Goal: Task Accomplishment & Management: Manage account settings

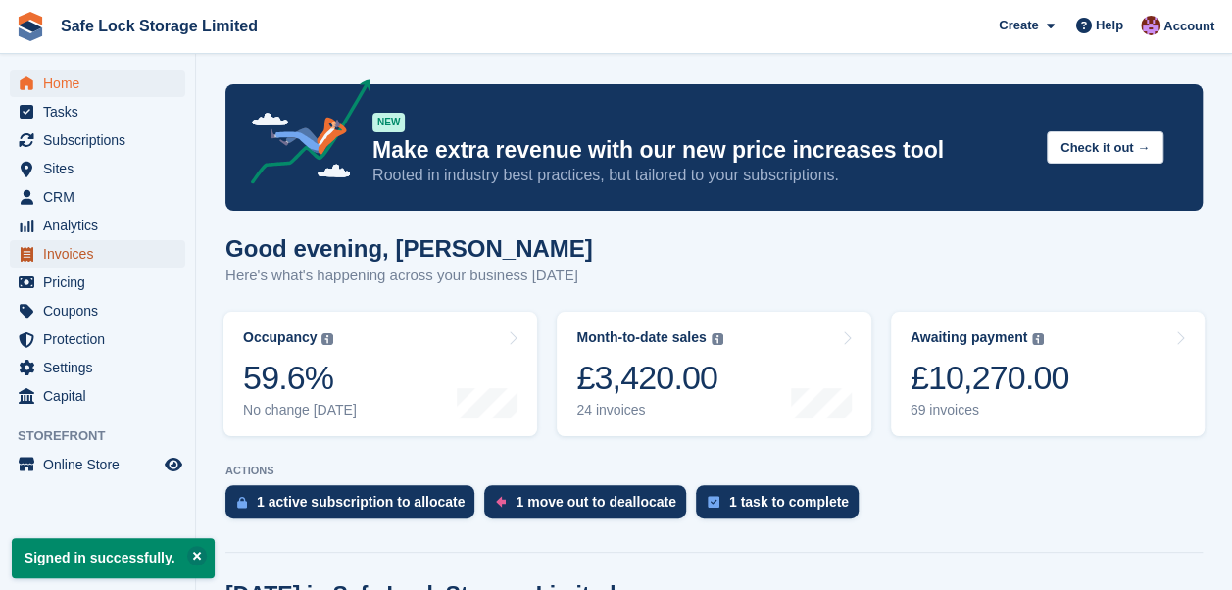
click at [67, 260] on span "Invoices" at bounding box center [102, 253] width 118 height 27
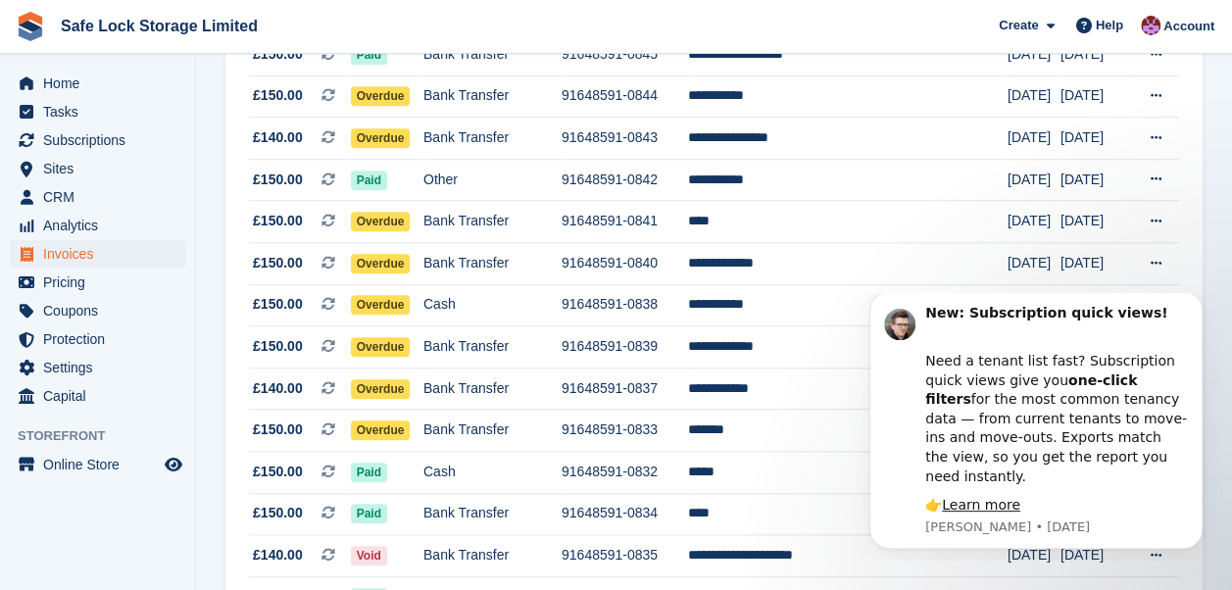
scroll to position [674, 0]
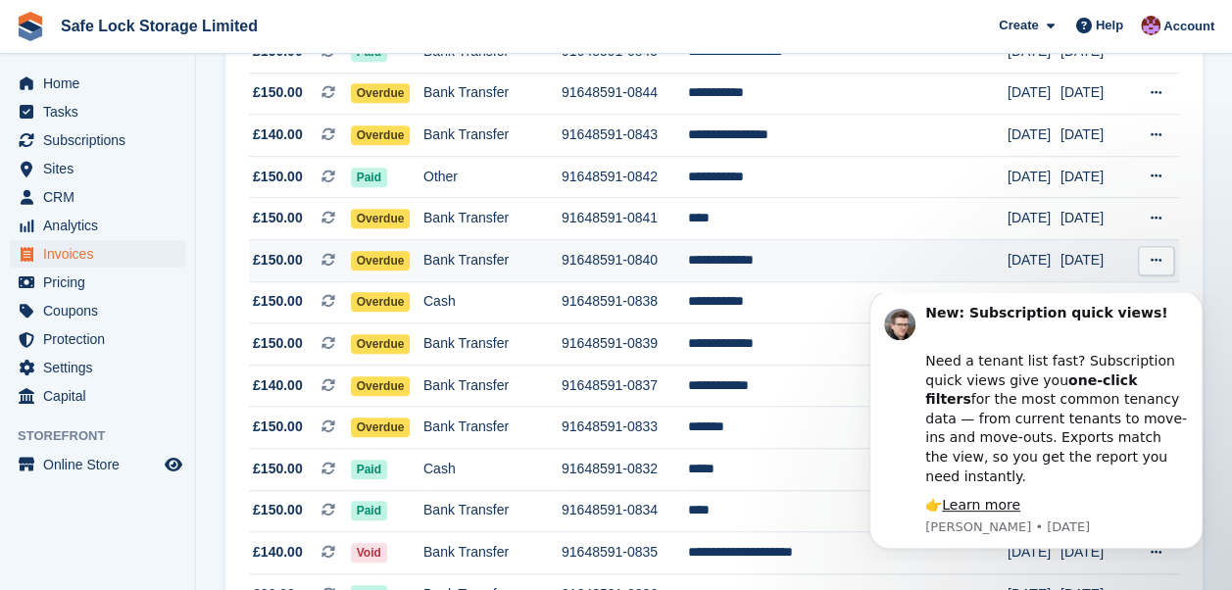
click at [384, 264] on span "Overdue" at bounding box center [381, 261] width 60 height 20
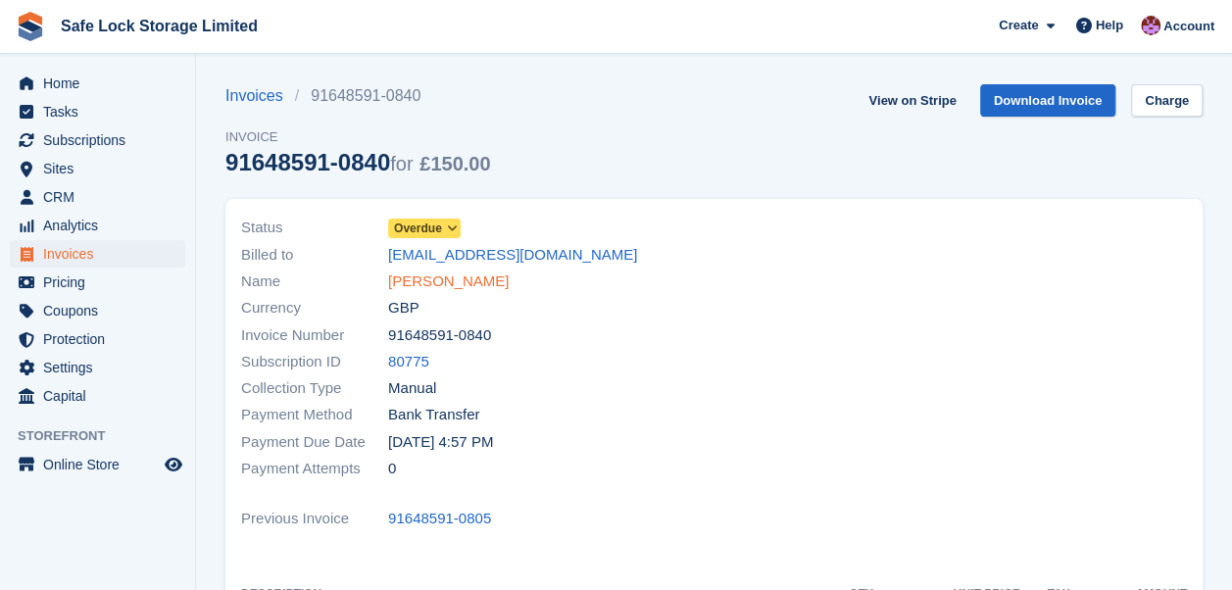
click at [419, 284] on link "[PERSON_NAME]" at bounding box center [448, 282] width 121 height 23
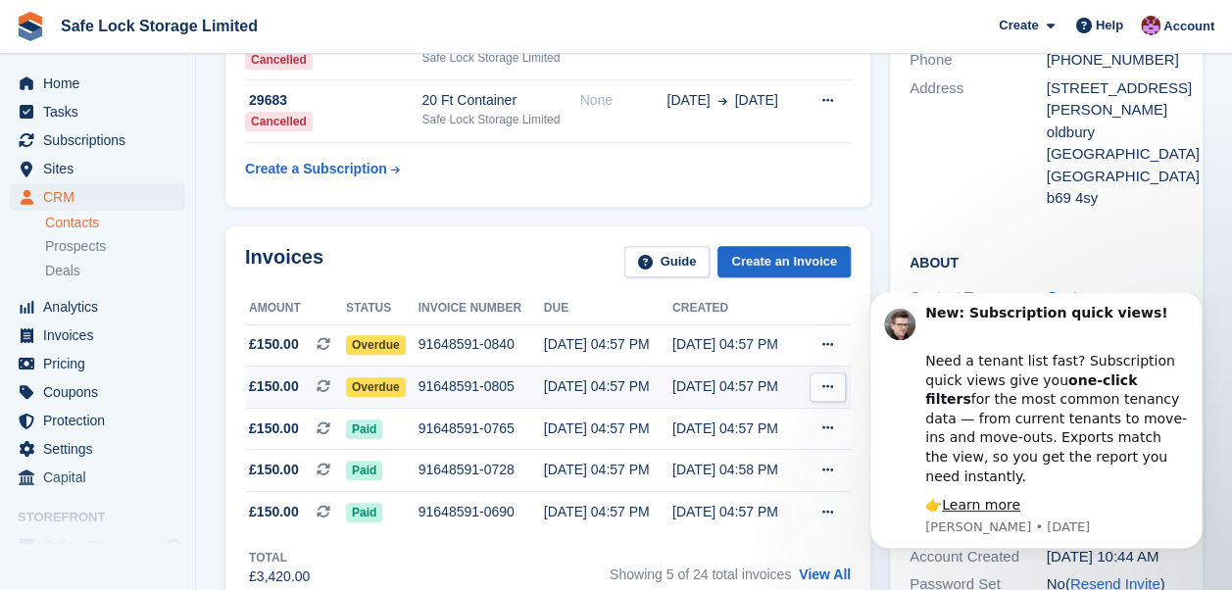
click at [380, 388] on span "Overdue" at bounding box center [376, 387] width 60 height 20
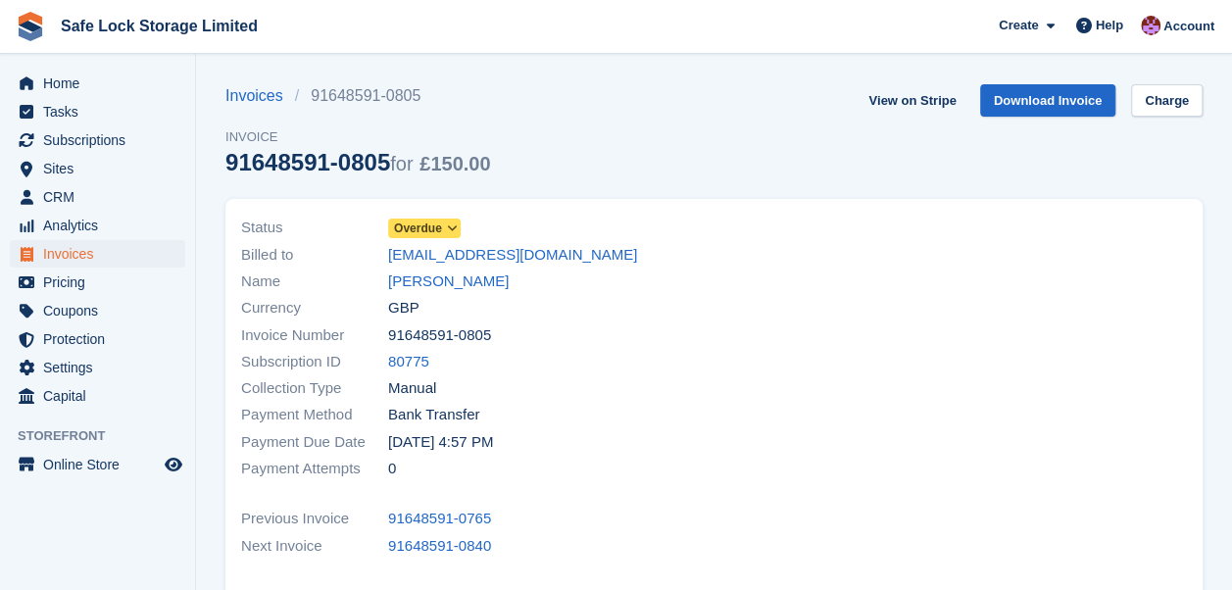
click at [456, 231] on icon at bounding box center [451, 229] width 11 height 12
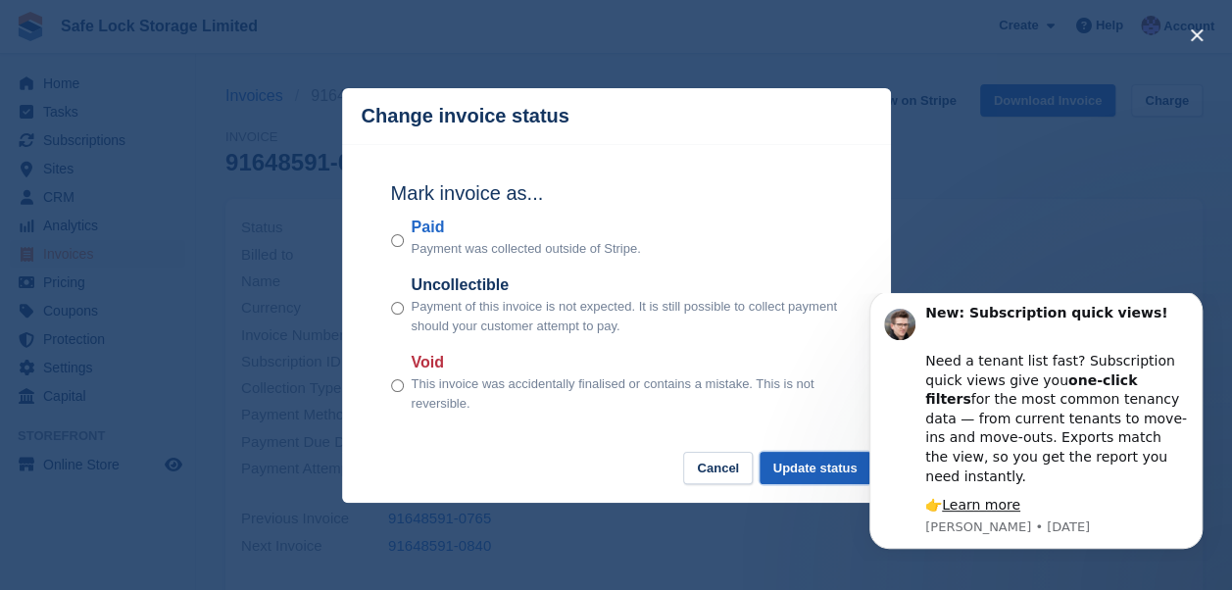
click at [822, 473] on button "Update status" at bounding box center [816, 468] width 112 height 32
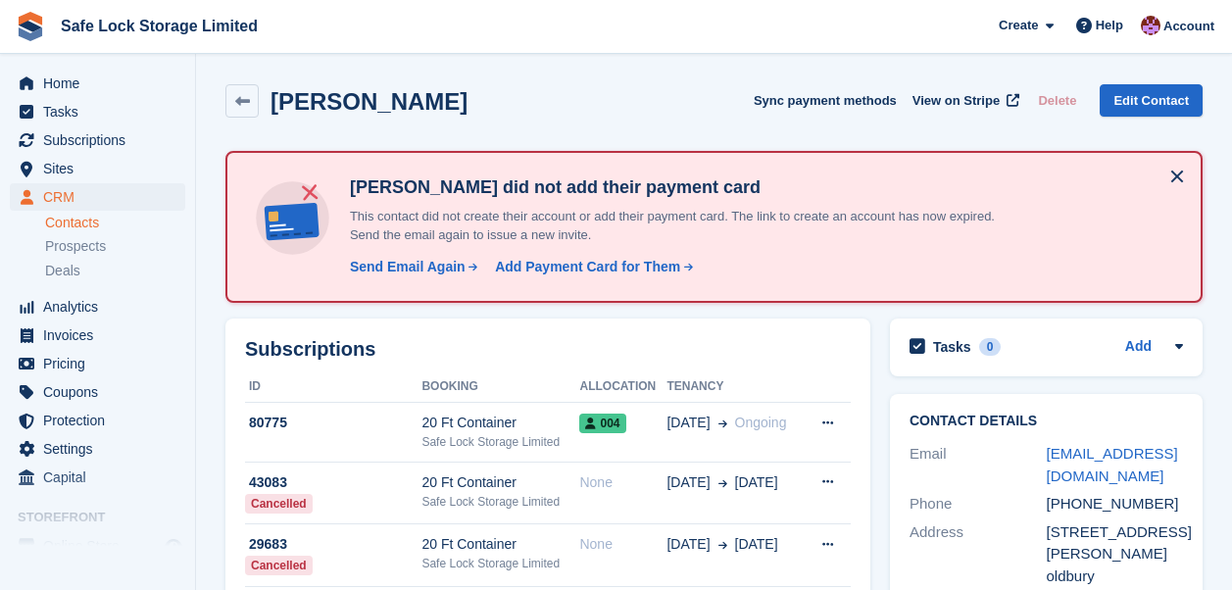
scroll to position [444, 0]
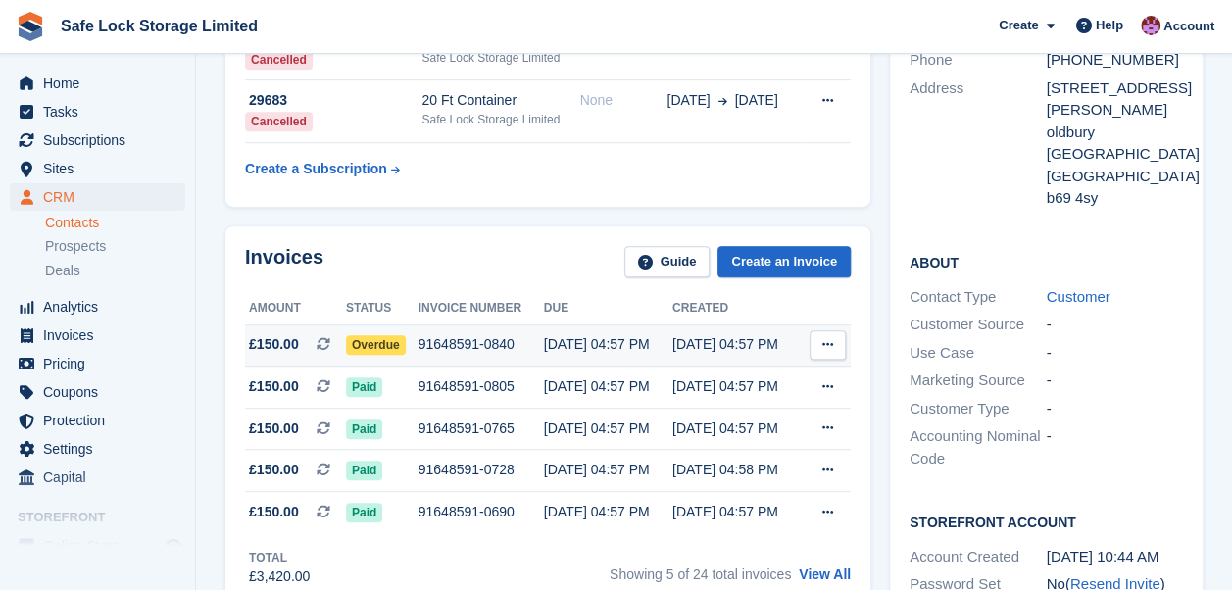
click at [378, 337] on span "Overdue" at bounding box center [376, 345] width 60 height 20
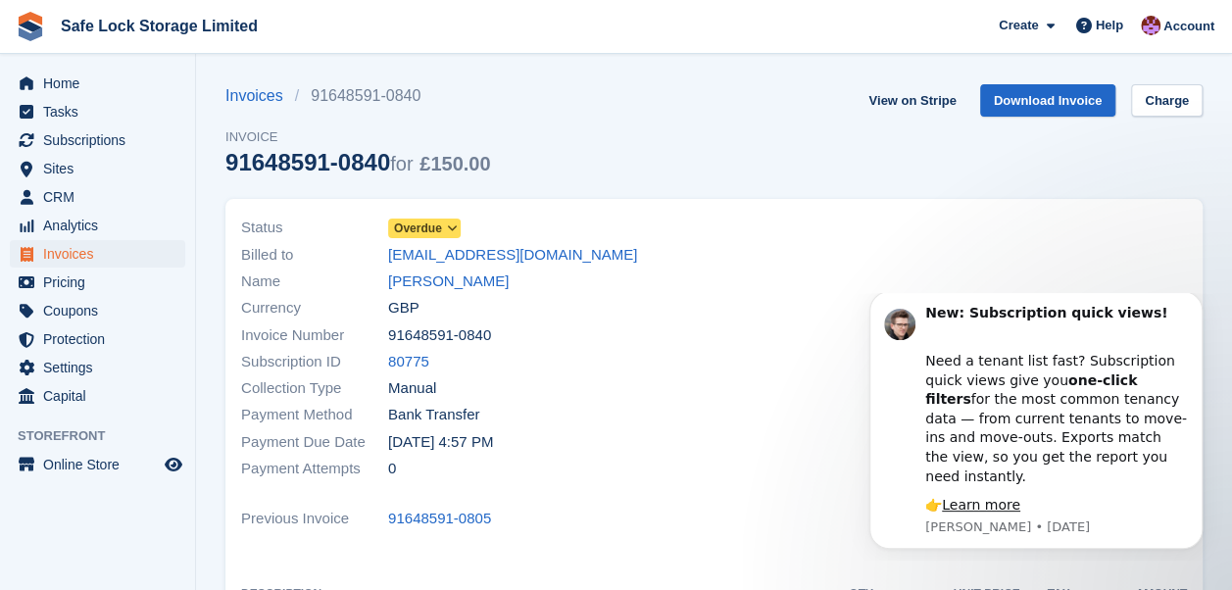
click at [444, 226] on span at bounding box center [452, 229] width 16 height 16
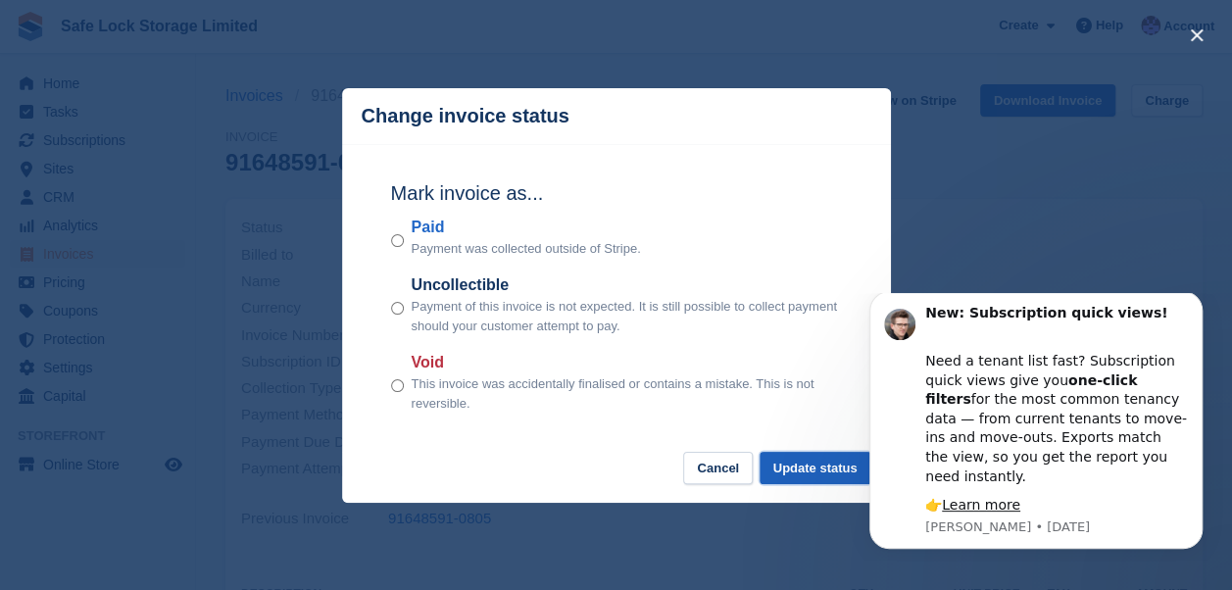
click at [816, 471] on button "Update status" at bounding box center [816, 468] width 112 height 32
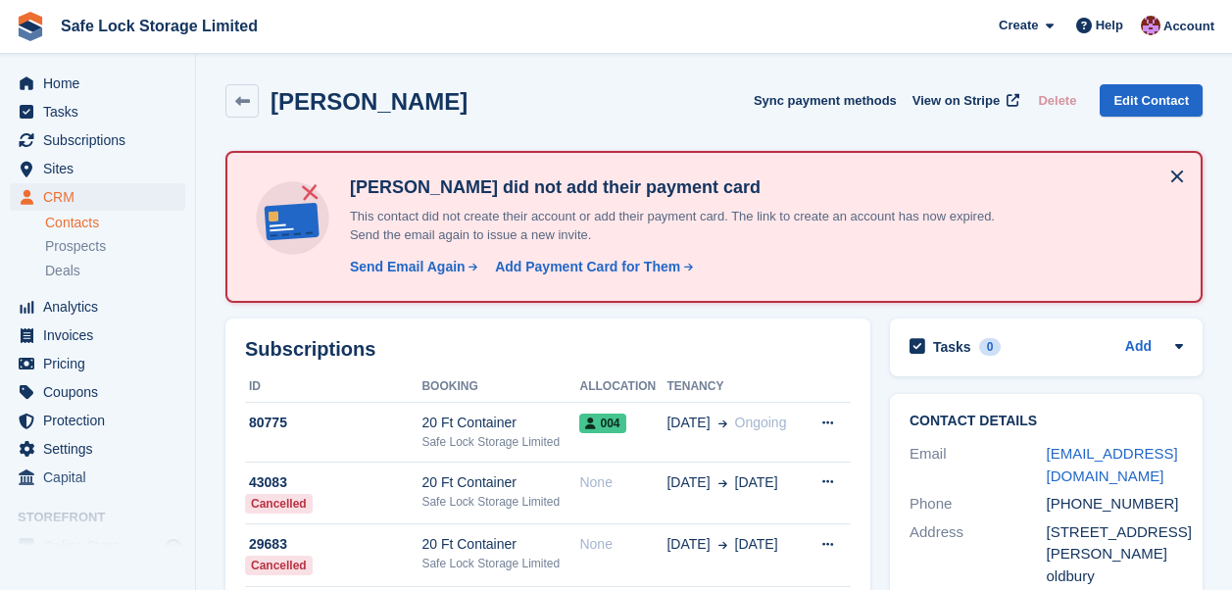
scroll to position [444, 0]
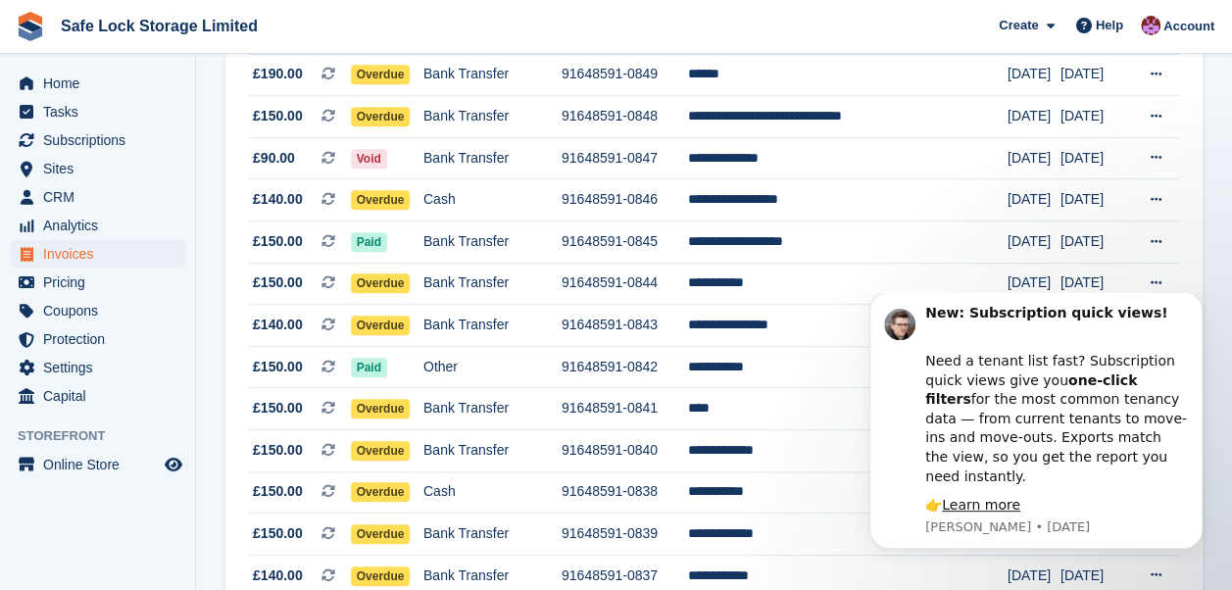
scroll to position [471, 0]
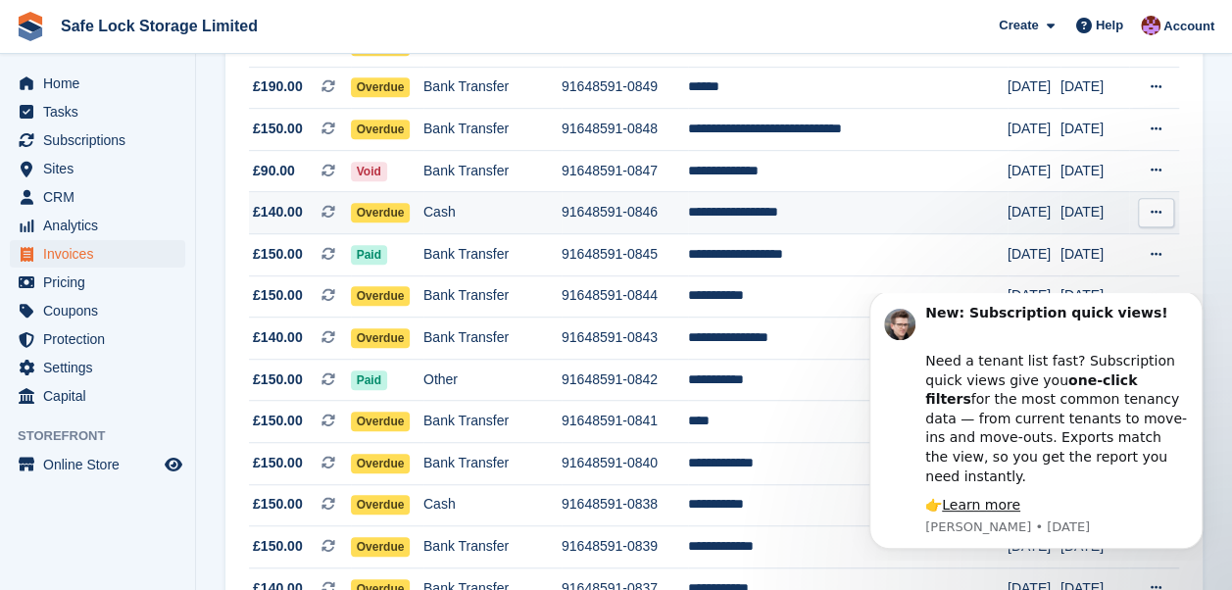
click at [410, 208] on span "Overdue" at bounding box center [381, 213] width 60 height 20
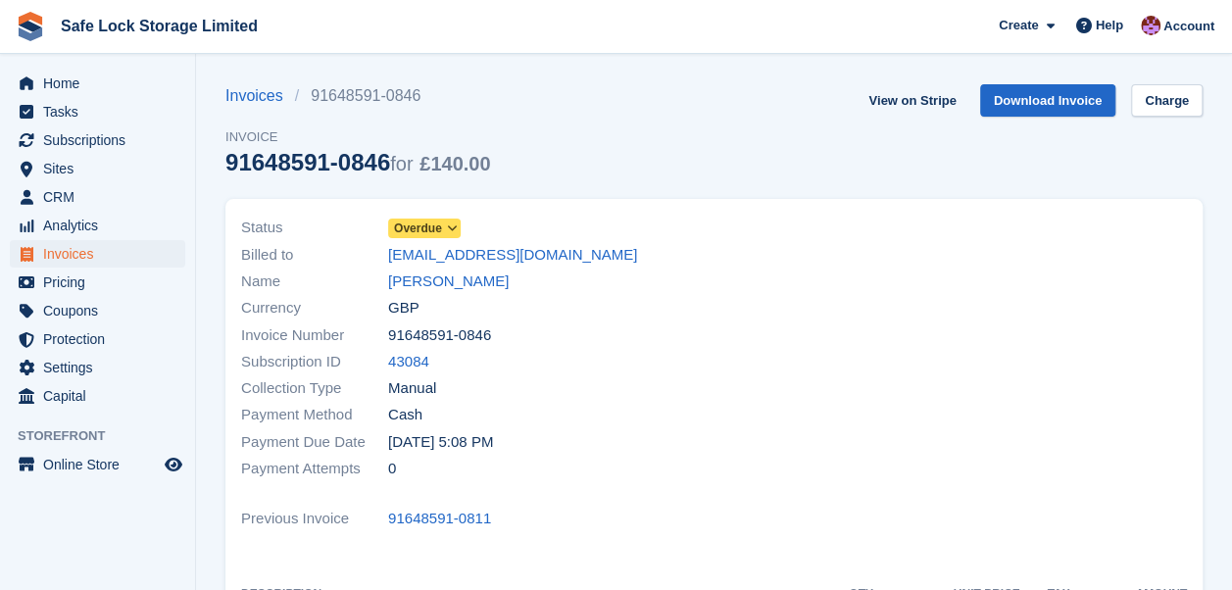
click at [450, 227] on icon at bounding box center [451, 229] width 11 height 12
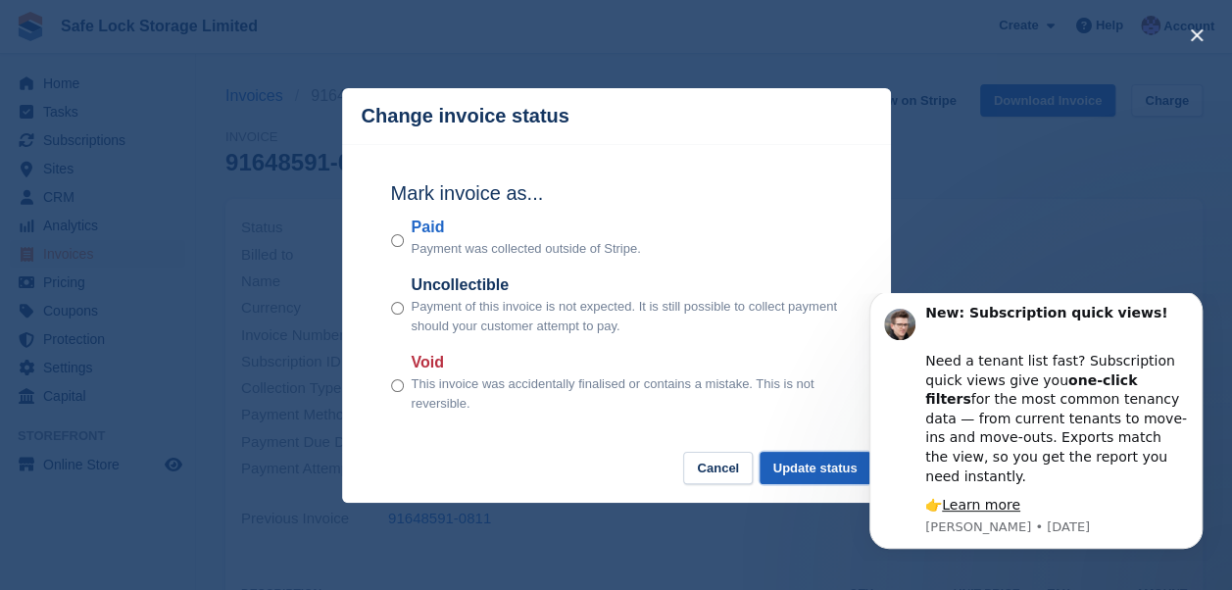
click at [811, 484] on button "Update status" at bounding box center [816, 468] width 112 height 32
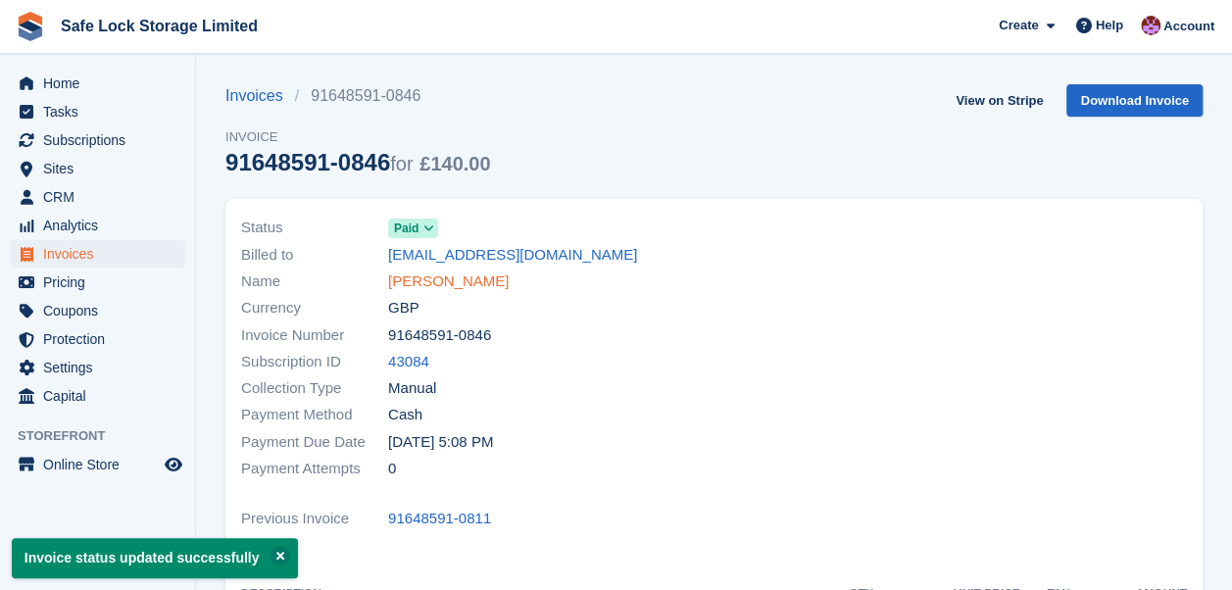
click at [463, 278] on link "AUDRIUS BAREVICIUS" at bounding box center [448, 282] width 121 height 23
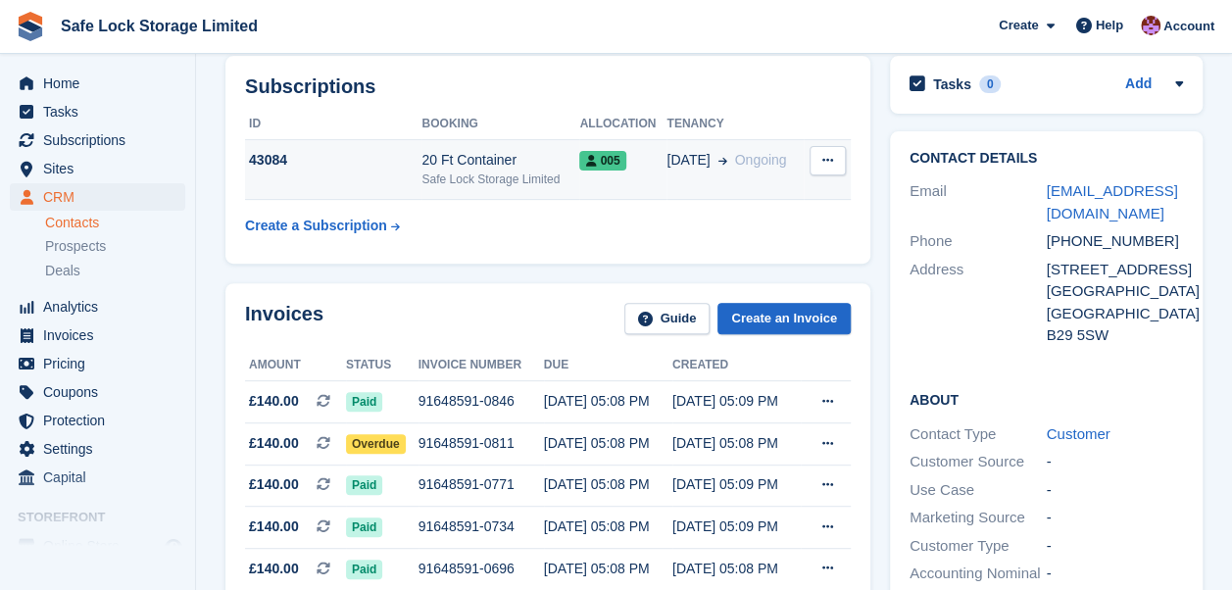
scroll to position [269, 0]
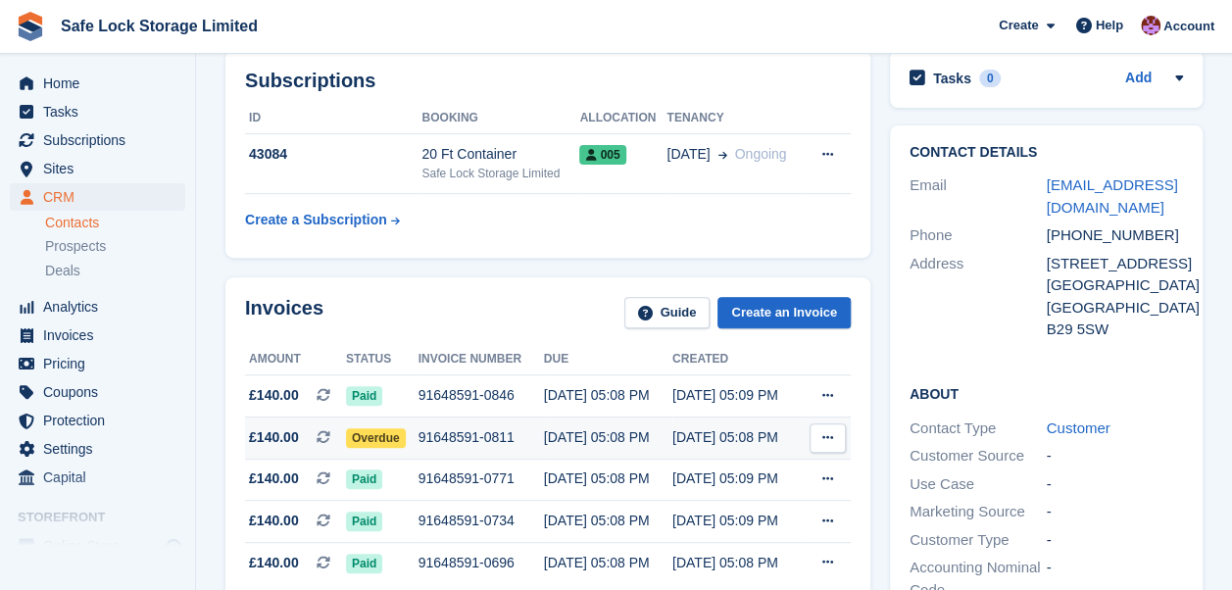
click at [386, 433] on span "Overdue" at bounding box center [376, 438] width 60 height 20
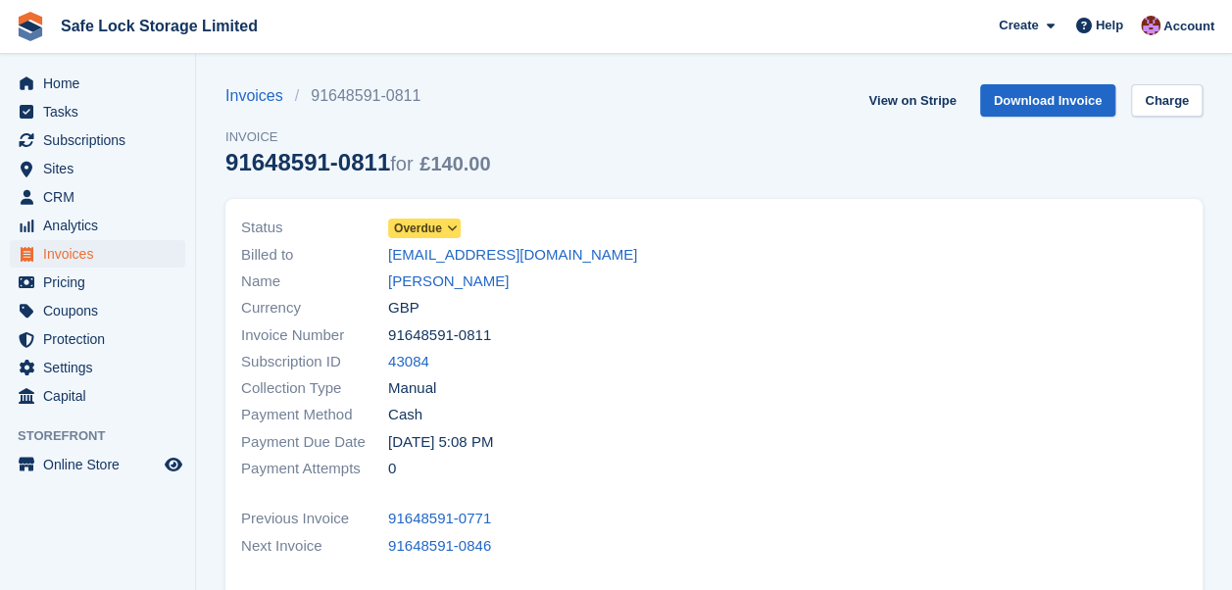
click at [454, 227] on icon at bounding box center [451, 229] width 11 height 12
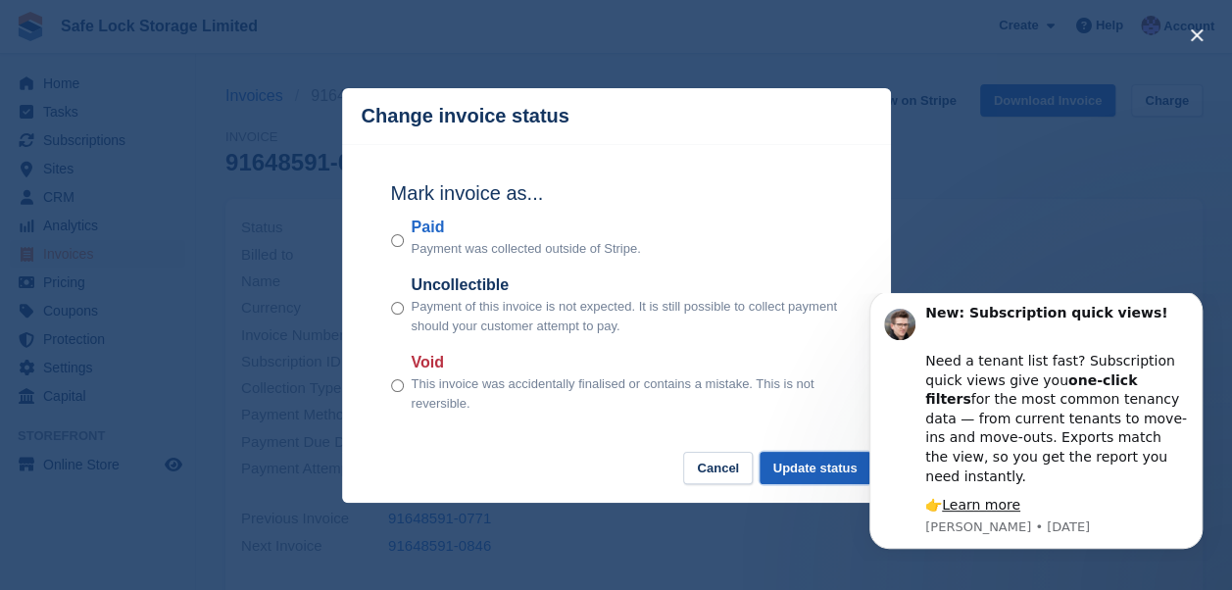
click at [816, 478] on button "Update status" at bounding box center [816, 468] width 112 height 32
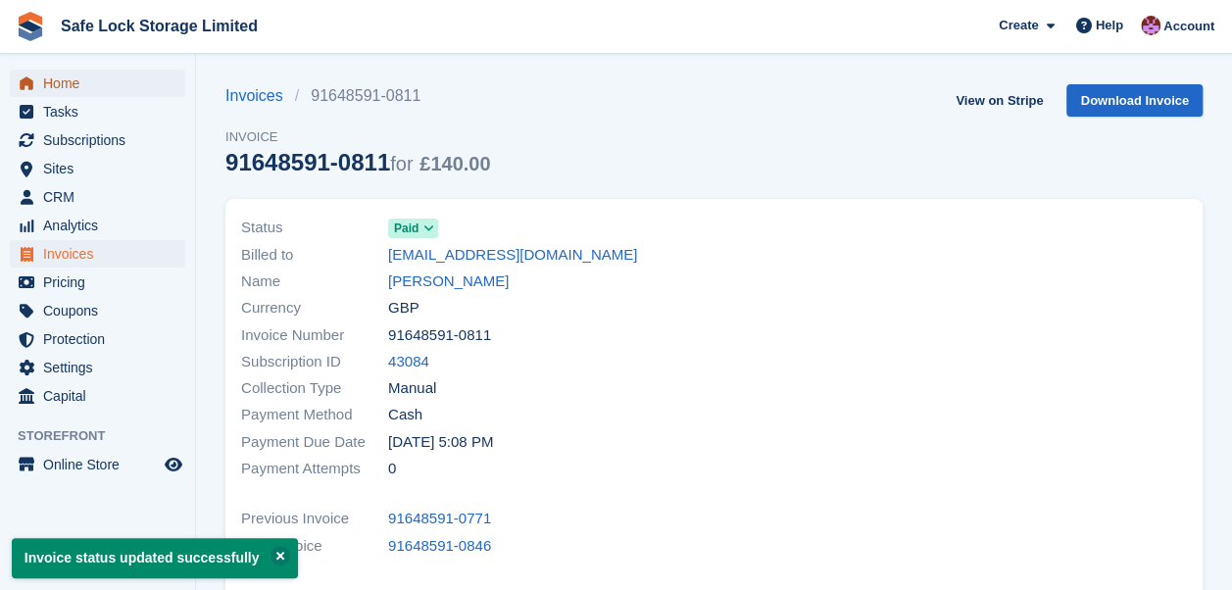
click at [55, 84] on span "Home" at bounding box center [102, 83] width 118 height 27
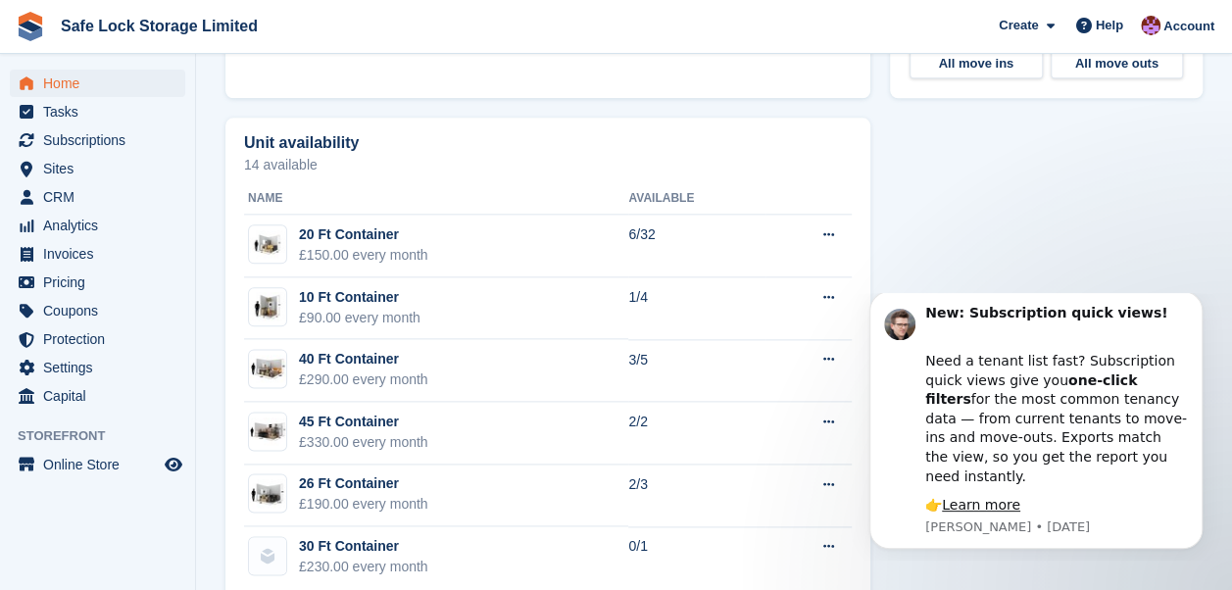
scroll to position [1090, 0]
